Goal: Task Accomplishment & Management: Manage account settings

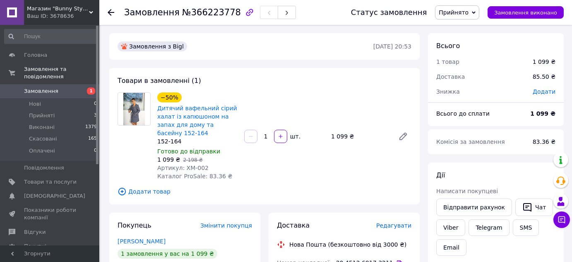
scroll to position [185, 0]
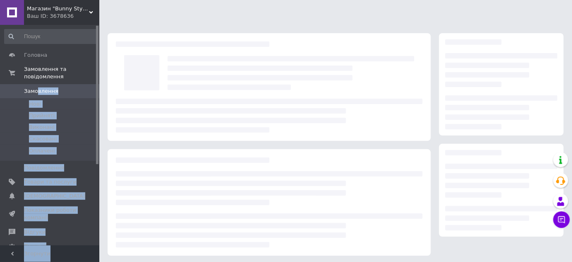
scroll to position [117, 0]
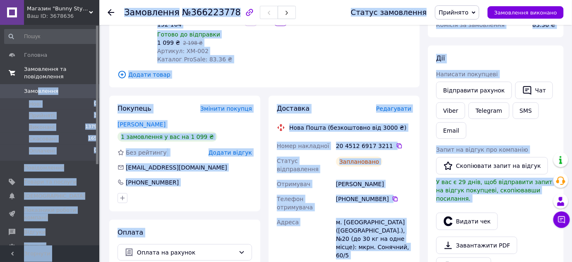
click at [43, 70] on span "Замовлення та повідомлення" at bounding box center [61, 72] width 75 height 15
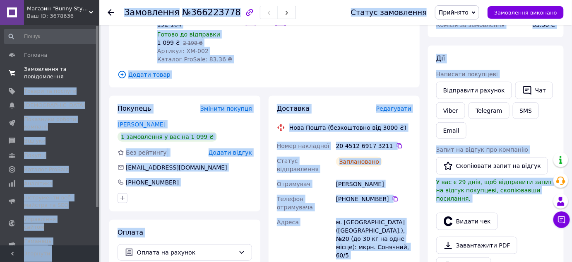
click at [43, 70] on span "Замовлення та повідомлення" at bounding box center [50, 72] width 53 height 15
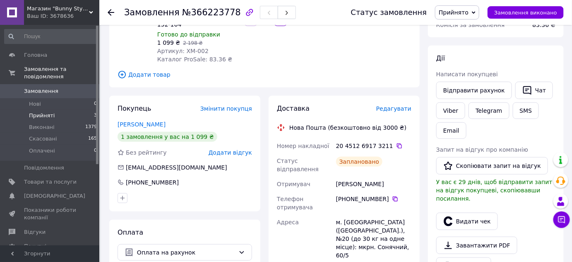
click at [51, 112] on span "Прийняті" at bounding box center [42, 115] width 26 height 7
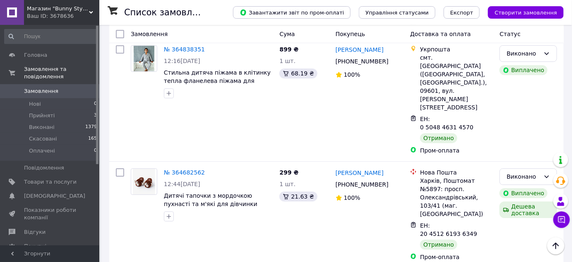
scroll to position [798, 0]
